Goal: Task Accomplishment & Management: Use online tool/utility

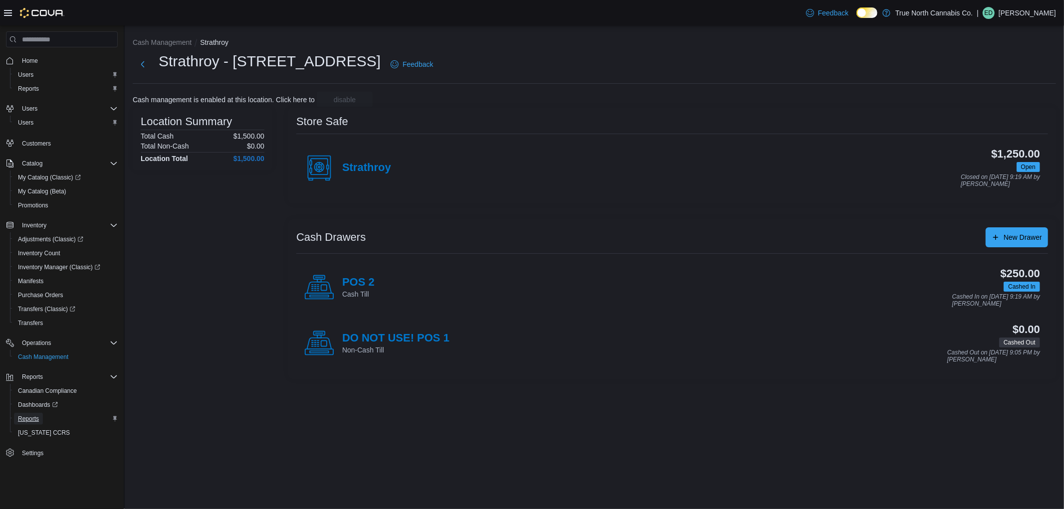
click at [16, 416] on link "Reports" at bounding box center [28, 419] width 29 height 12
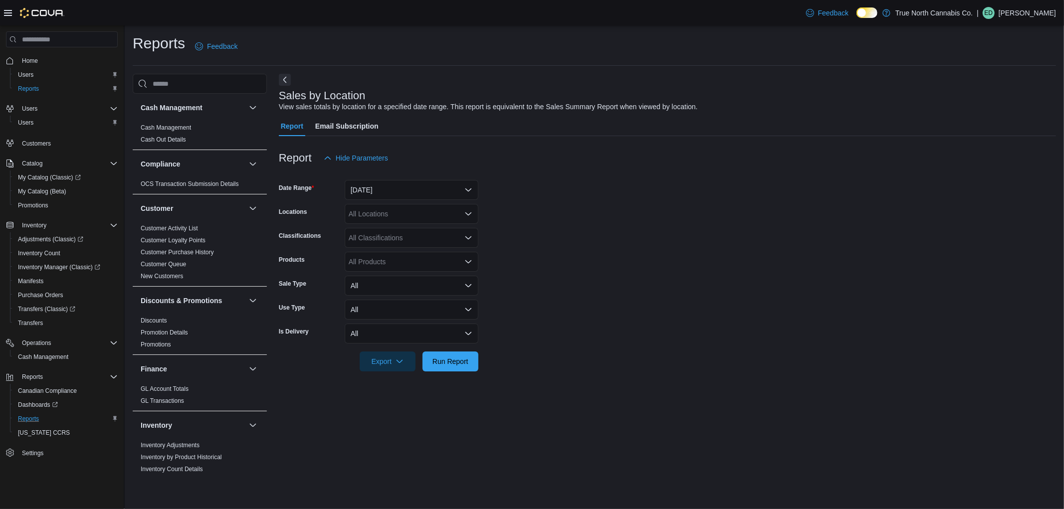
click at [379, 216] on div "All Locations" at bounding box center [412, 214] width 134 height 20
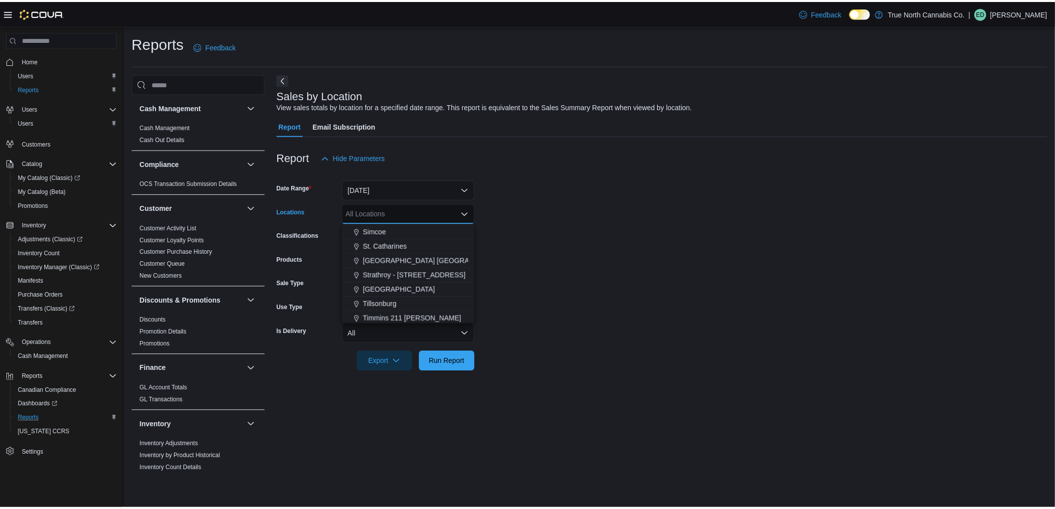
scroll to position [665, 0]
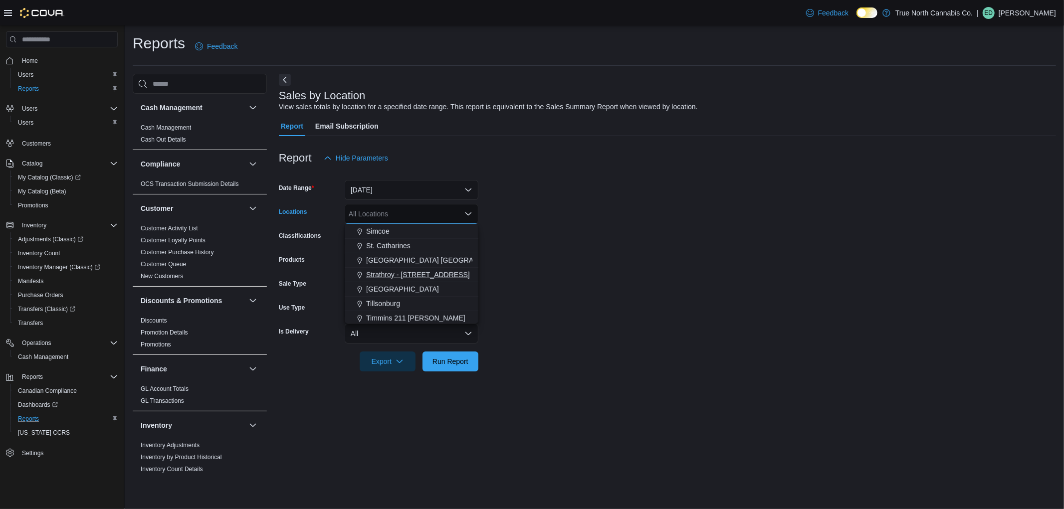
click at [412, 273] on span "Strathroy - [STREET_ADDRESS]" at bounding box center [418, 275] width 104 height 10
click at [412, 182] on button "[DATE]" at bounding box center [412, 190] width 134 height 20
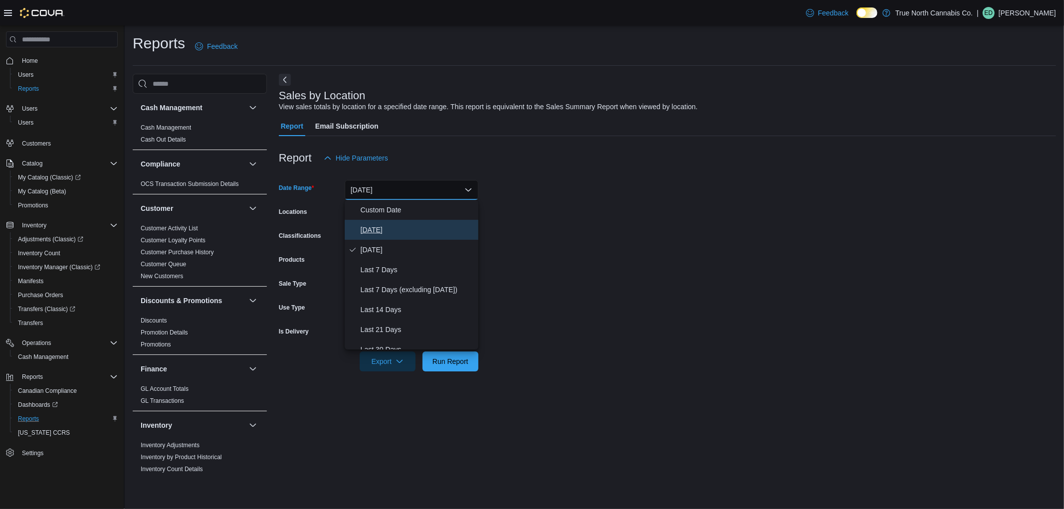
click at [405, 226] on span "[DATE]" at bounding box center [418, 230] width 114 height 12
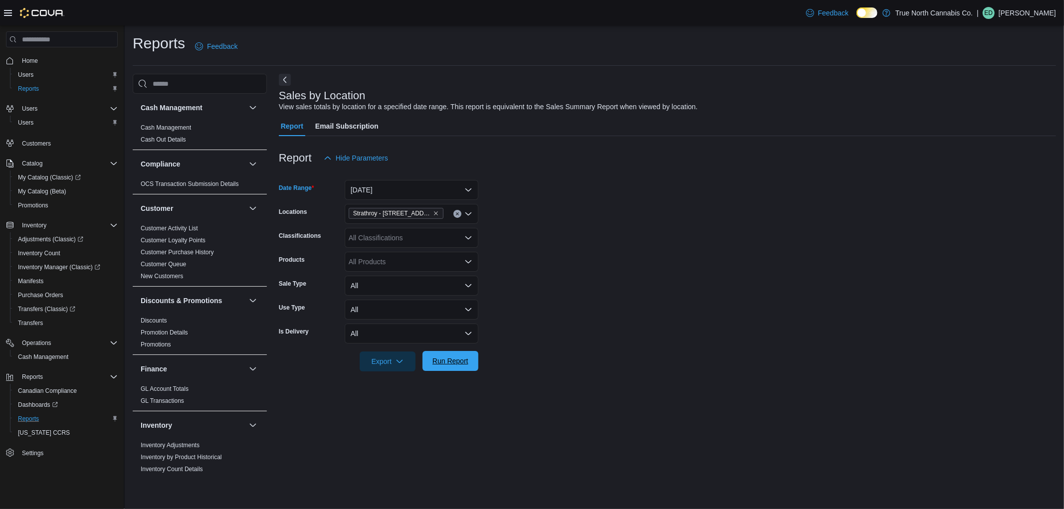
click at [453, 356] on span "Run Report" at bounding box center [450, 361] width 44 height 20
